Goal: Download file/media

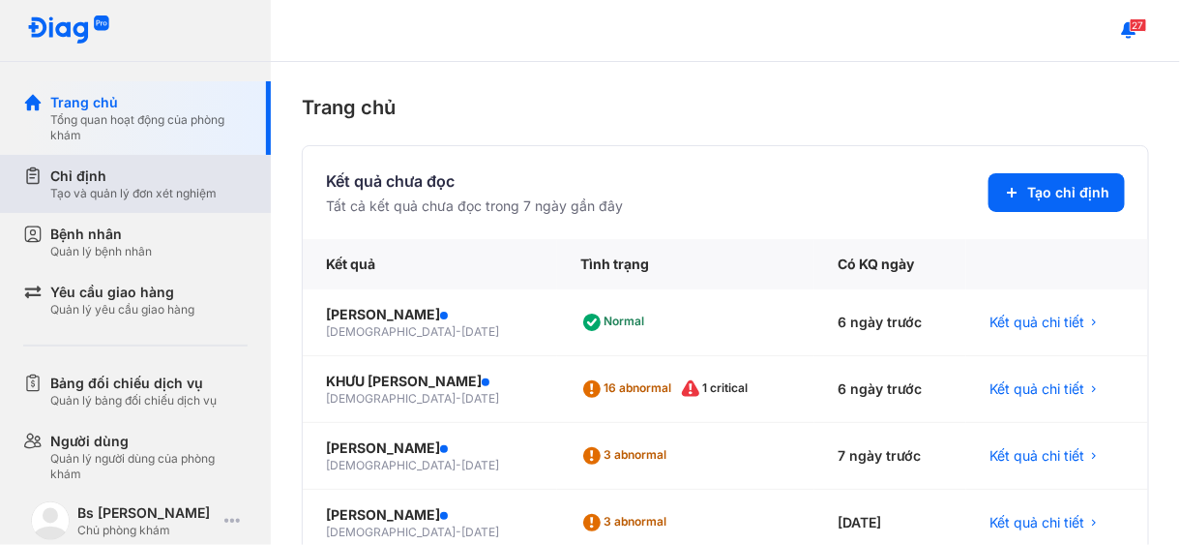
click at [99, 175] on div "Chỉ định" at bounding box center [133, 175] width 166 height 19
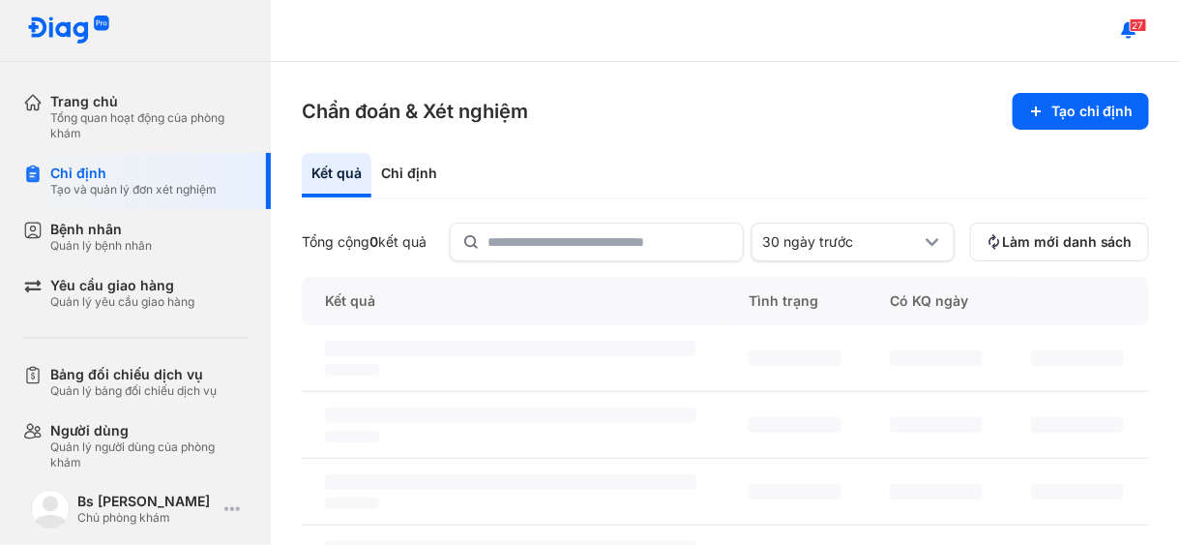
scroll to position [193, 0]
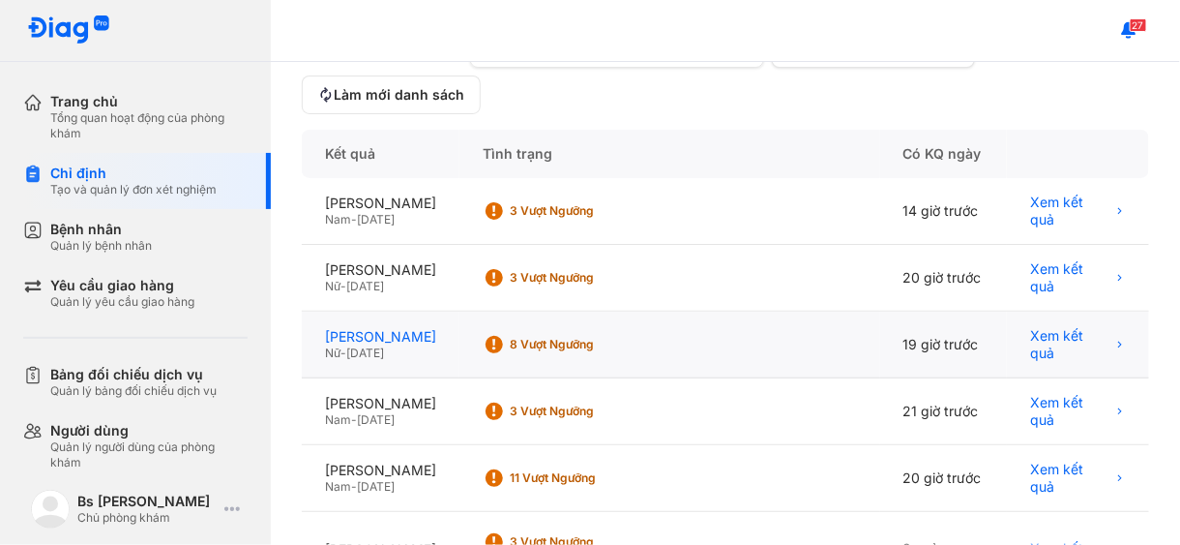
click at [375, 345] on div "[PERSON_NAME]" at bounding box center [380, 336] width 111 height 17
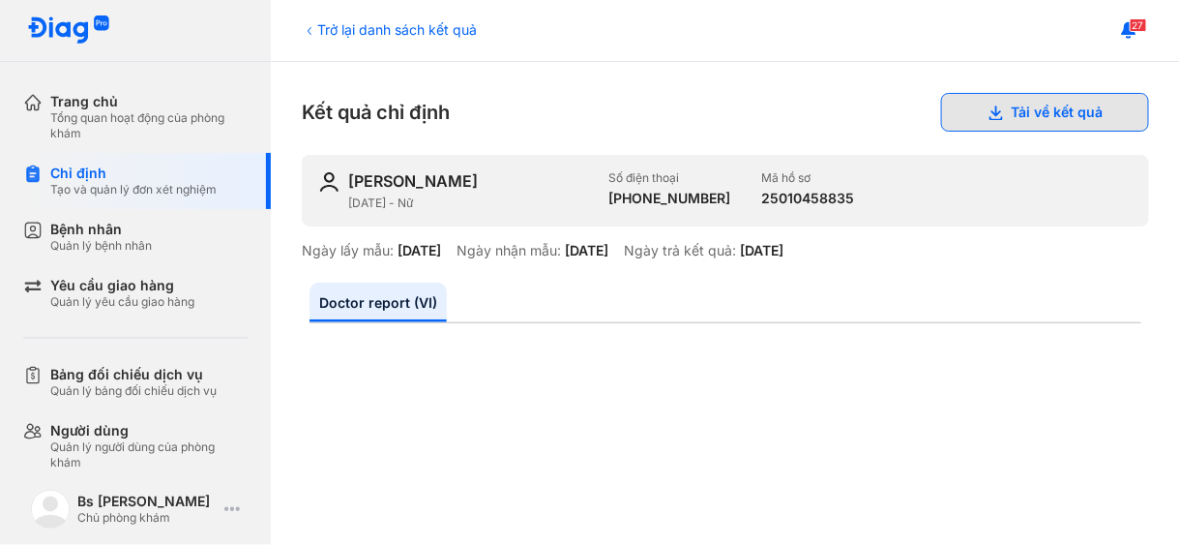
click at [1028, 105] on button "Tải về kết quả" at bounding box center [1045, 112] width 208 height 39
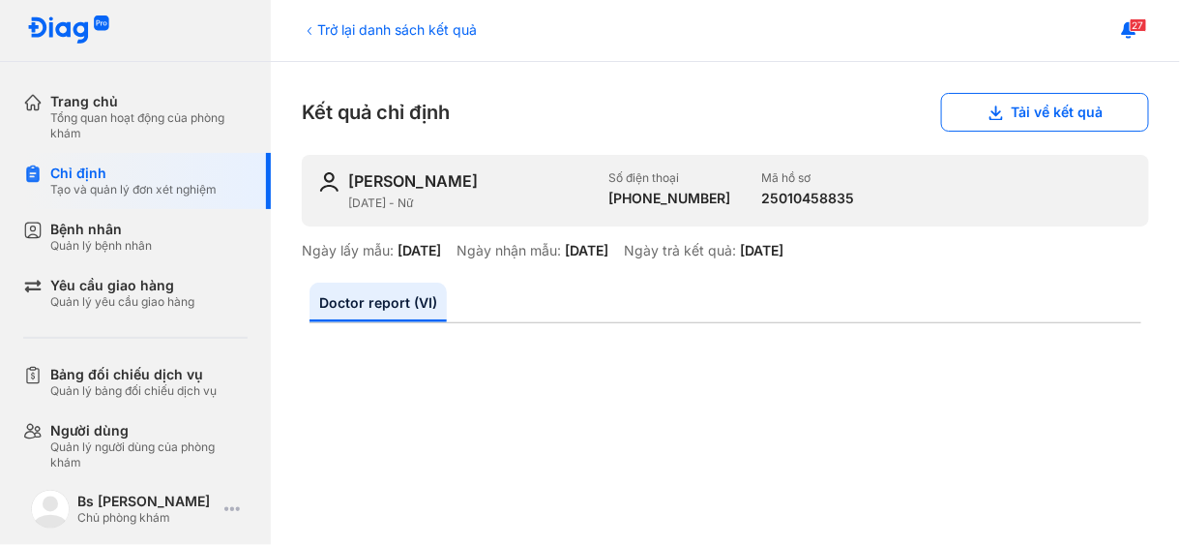
scroll to position [484, 0]
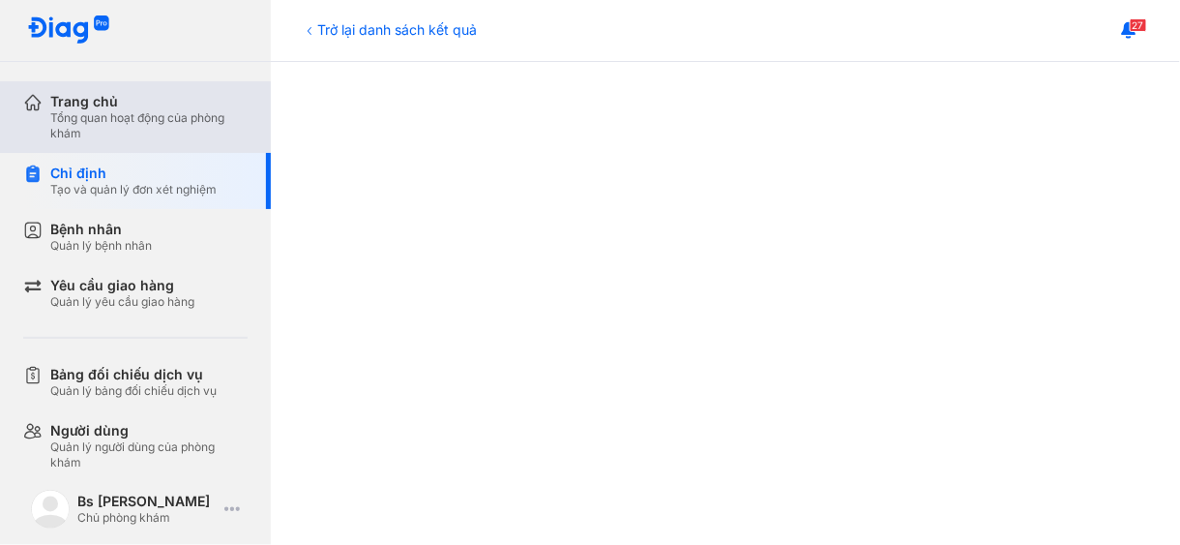
click at [104, 113] on div "Tổng quan hoạt động của phòng khám" at bounding box center [148, 125] width 197 height 31
